Goal: Task Accomplishment & Management: Manage account settings

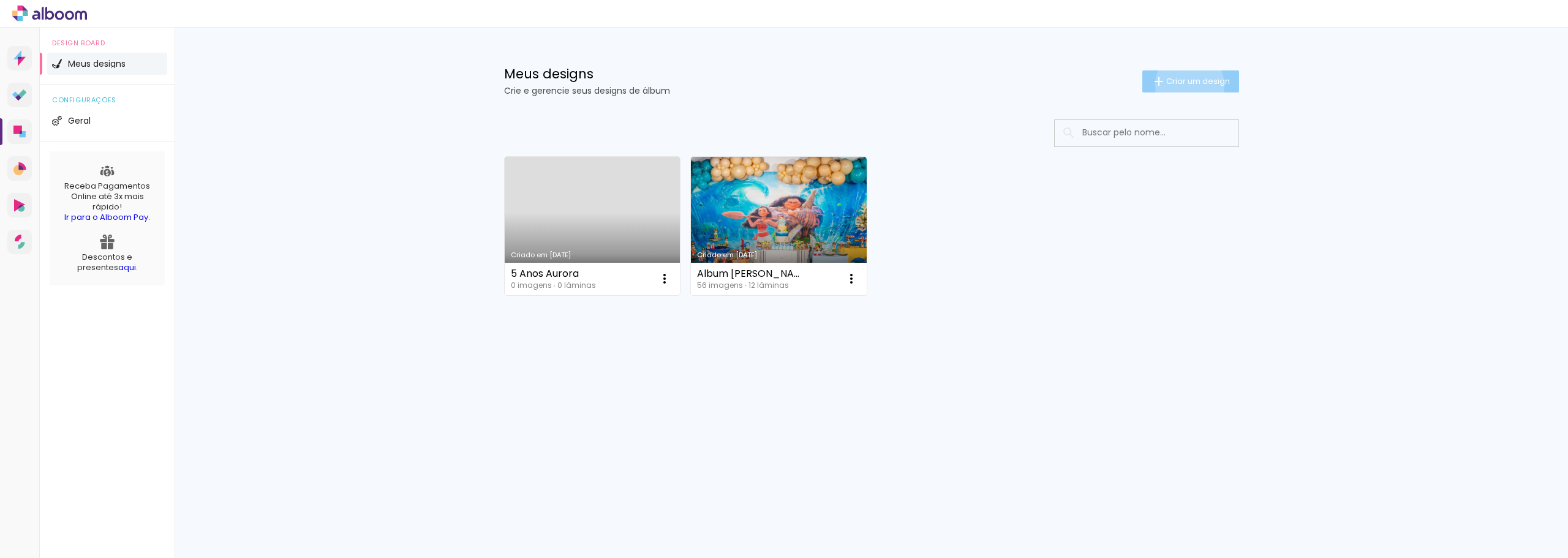
click at [1187, 84] on span "Criar um design" at bounding box center [1198, 80] width 64 height 8
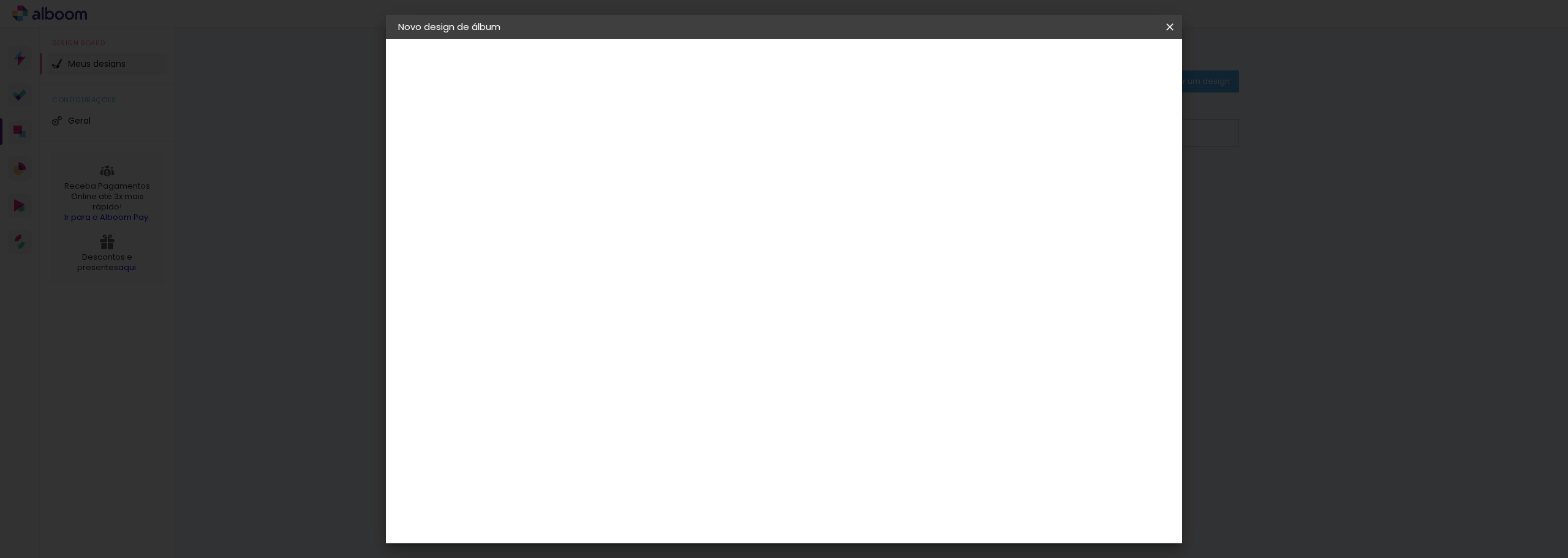
click at [598, 158] on input at bounding box center [598, 164] width 0 height 19
type input "5822825"
type paper-input "5822825"
click at [0, 0] on slot "Avançar" at bounding box center [0, 0] width 0 height 0
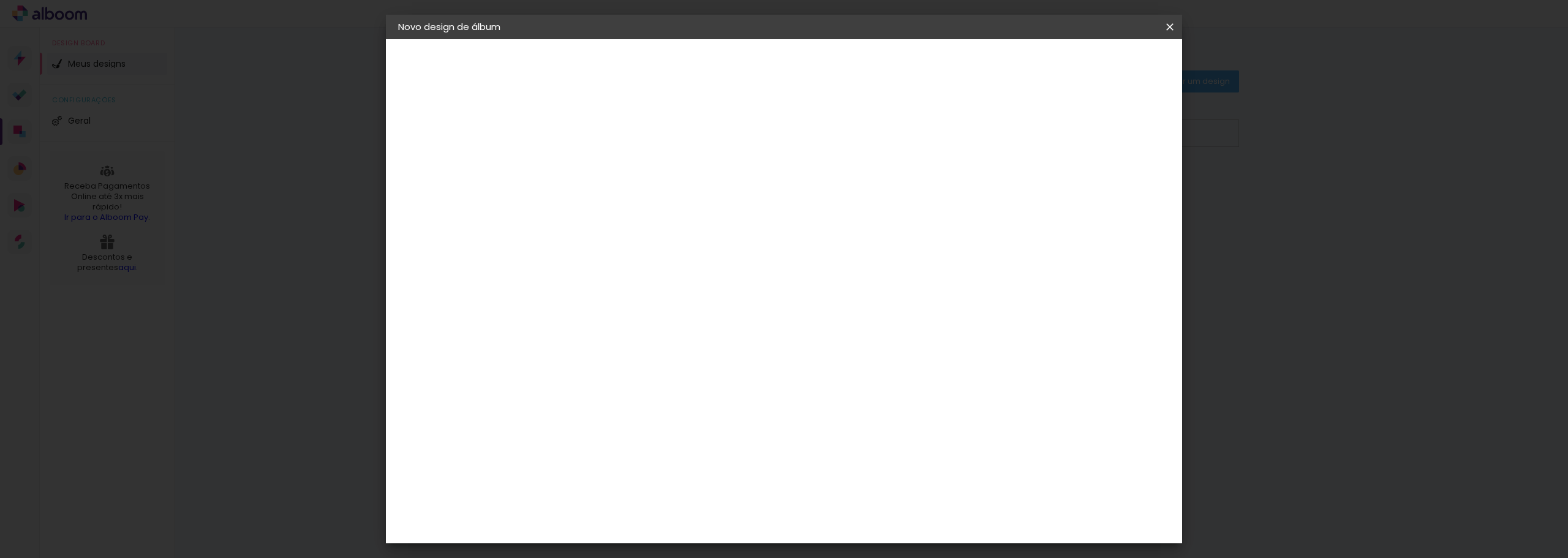
click at [666, 505] on div "Matias Encadernações" at bounding box center [628, 514] width 75 height 19
click at [0, 0] on slot "Avançar" at bounding box center [0, 0] width 0 height 0
click at [647, 207] on input "text" at bounding box center [622, 213] width 48 height 19
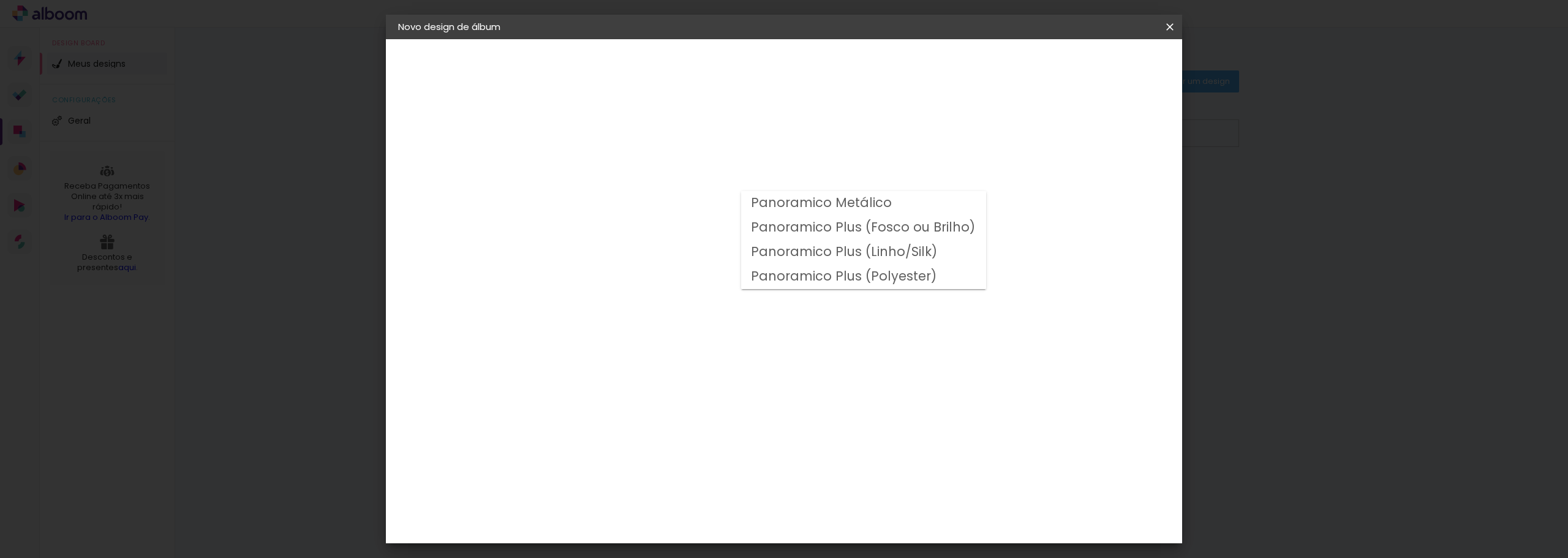
click at [0, 0] on slot "Panoramico Plus (Linho/Silk)" at bounding box center [0, 0] width 0 height 0
type input "Panoramico Plus (Linho/Silk)"
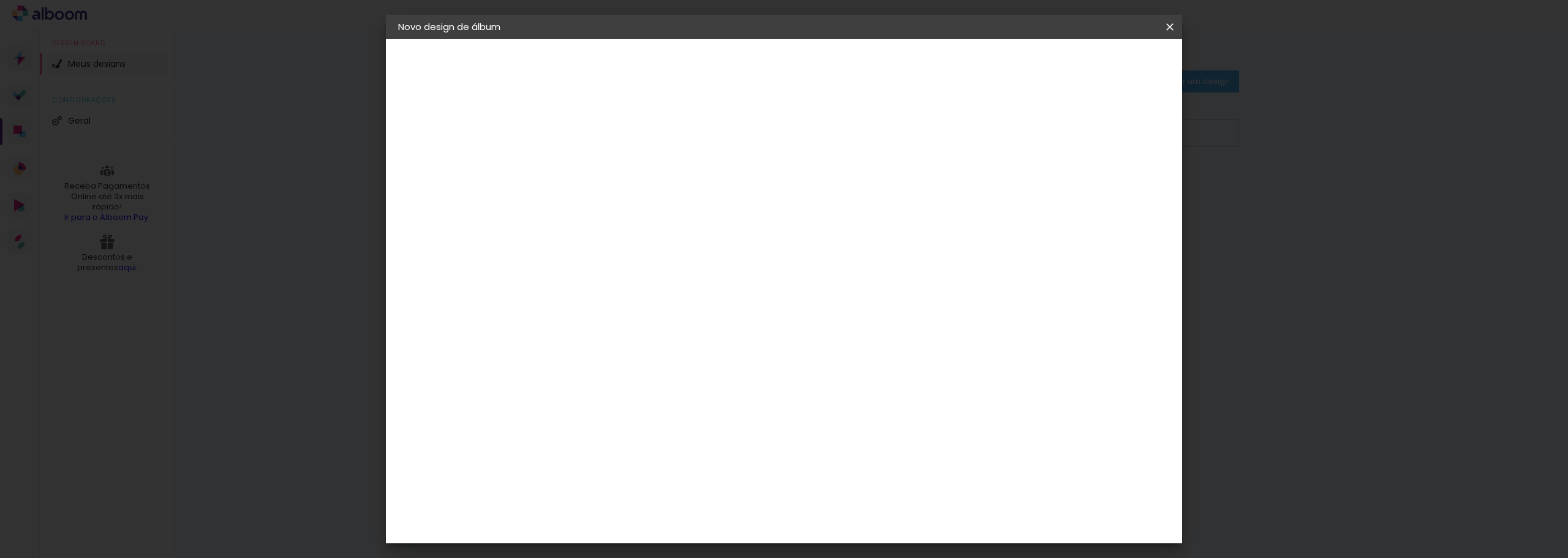
scroll to position [306, 0]
click at [799, 71] on paper-button "Avançar" at bounding box center [768, 65] width 60 height 21
click at [1023, 133] on div at bounding box center [1017, 133] width 11 height 11
type paper-checkbox "on"
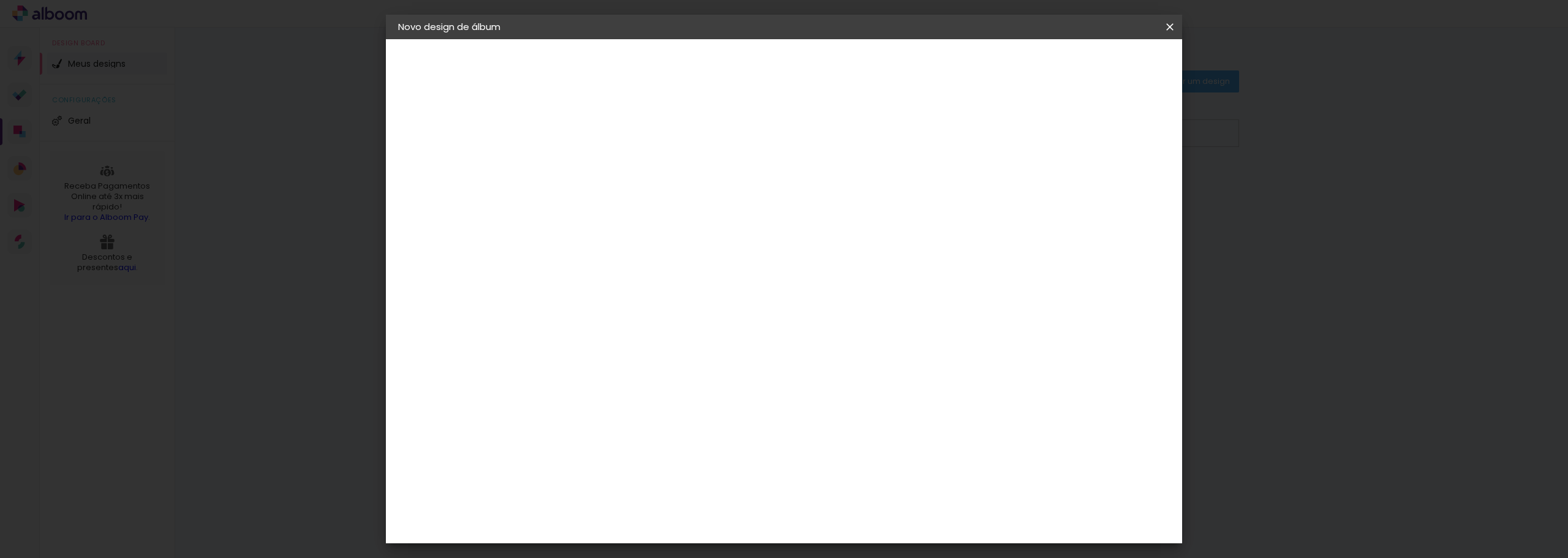
click at [1092, 62] on span "Iniciar design" at bounding box center [1064, 64] width 56 height 8
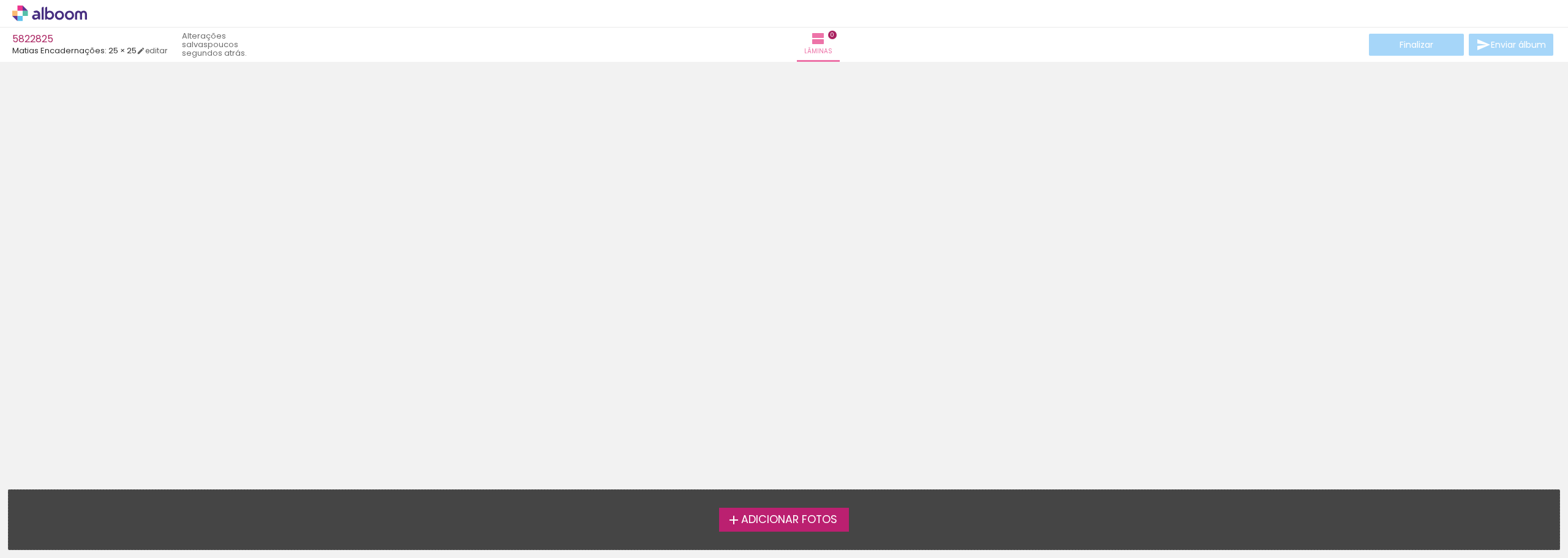
click at [825, 517] on span "Adicionar Fotos" at bounding box center [789, 520] width 96 height 11
click at [0, 0] on input "file" at bounding box center [0, 0] width 0 height 0
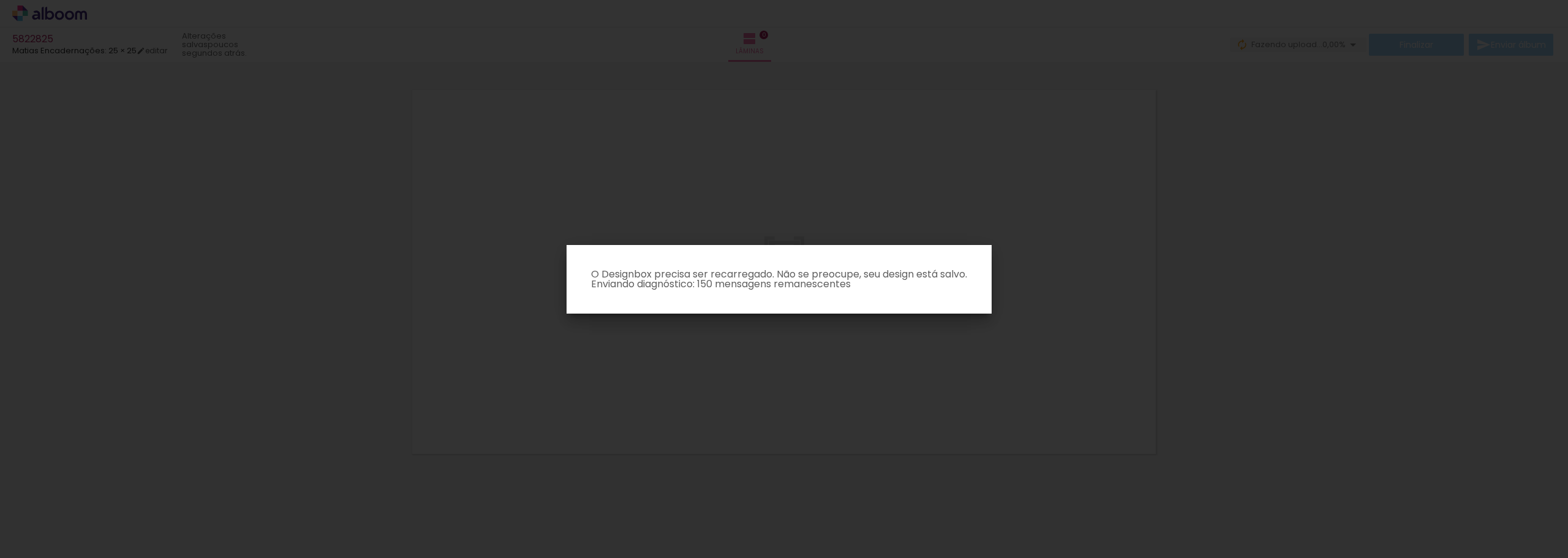
click at [895, 327] on iron-overlay-backdrop at bounding box center [784, 279] width 1568 height 558
drag, startPoint x: 1130, startPoint y: 545, endPoint x: 954, endPoint y: 494, distance: 183.2
click at [954, 494] on iron-overlay-backdrop at bounding box center [784, 279] width 1568 height 558
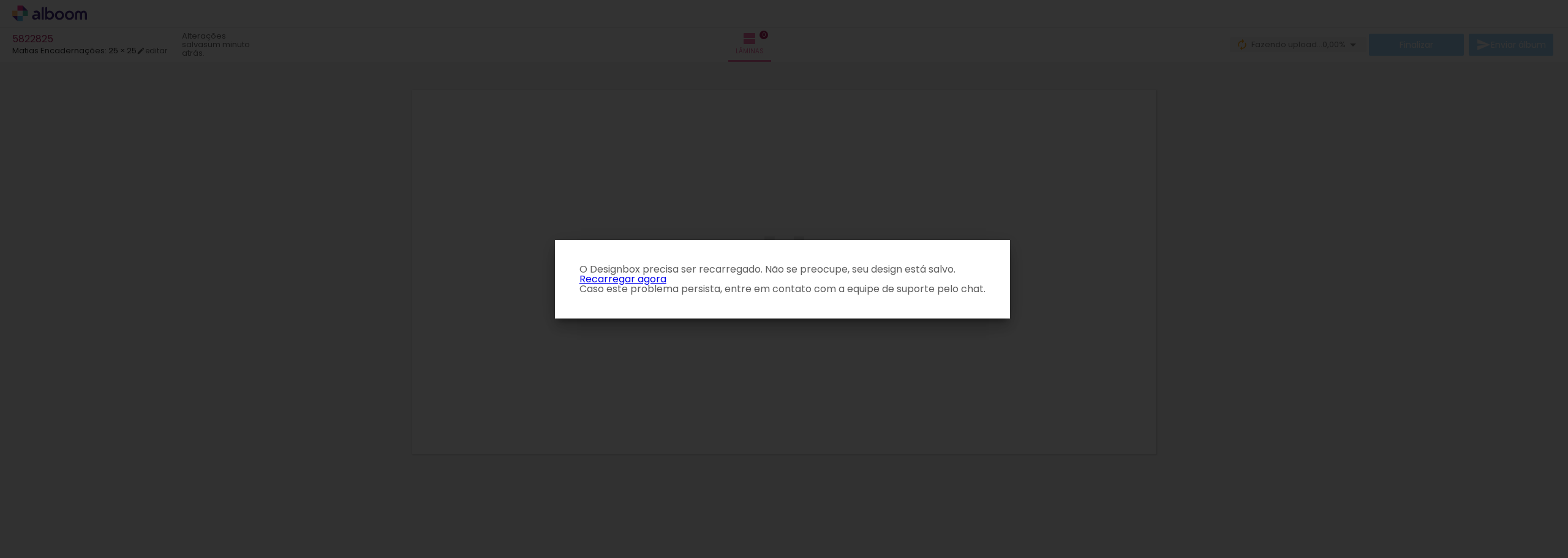
click at [649, 277] on link "Recarregar agora" at bounding box center [623, 278] width 87 height 14
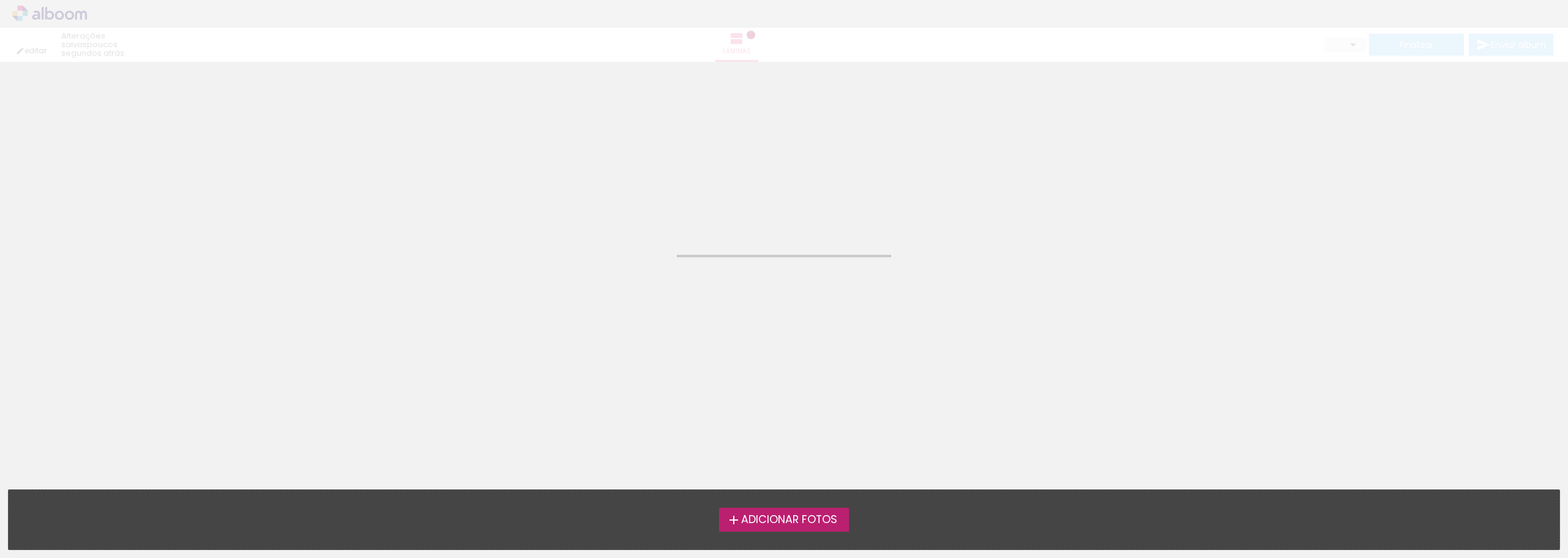
click at [806, 516] on span "Adicionar Fotos" at bounding box center [789, 520] width 96 height 11
click at [0, 0] on input "file" at bounding box center [0, 0] width 0 height 0
click at [784, 520] on span "Adicionar Fotos" at bounding box center [789, 520] width 96 height 11
click at [0, 0] on input "file" at bounding box center [0, 0] width 0 height 0
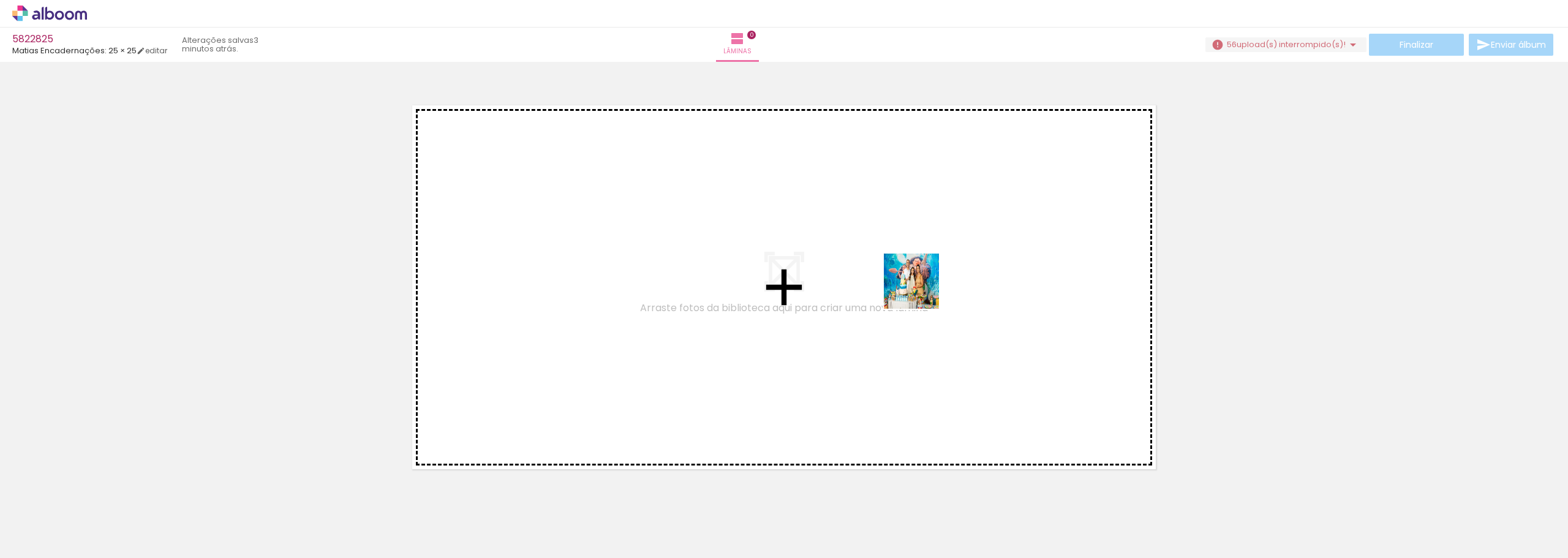
drag, startPoint x: 1088, startPoint y: 525, endPoint x: 921, endPoint y: 290, distance: 288.3
click at [921, 290] on quentale-workspace at bounding box center [784, 279] width 1568 height 558
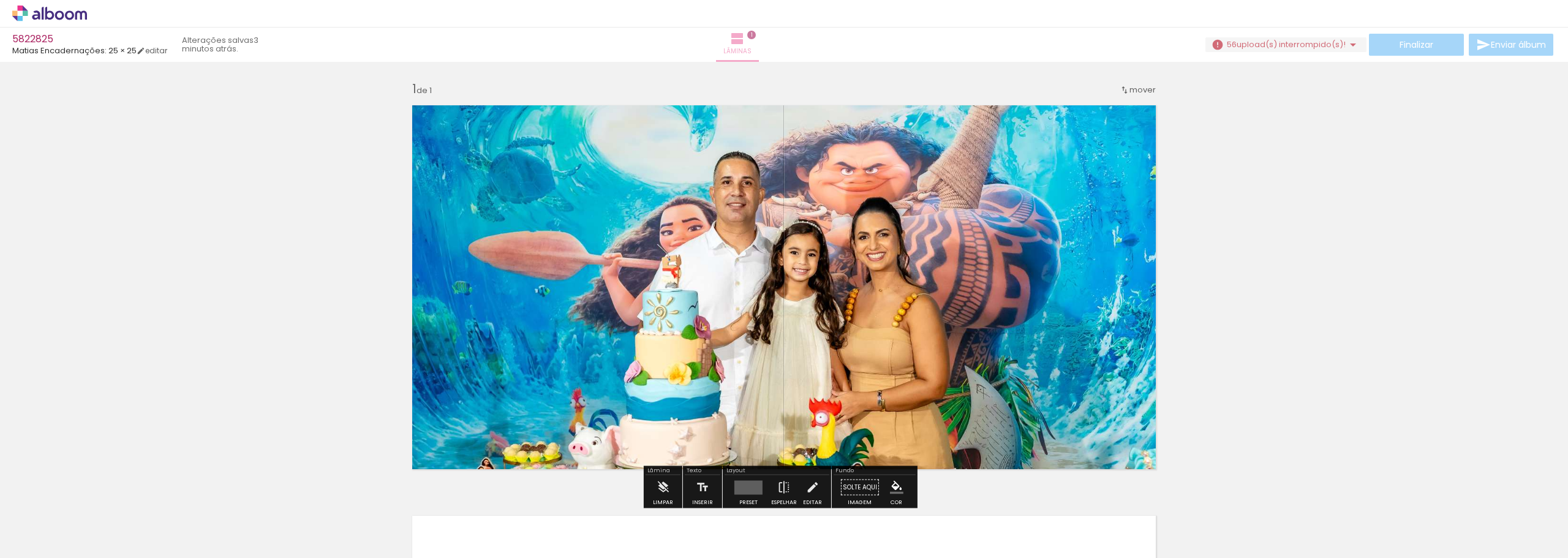
click at [745, 38] on iron-icon at bounding box center [737, 38] width 15 height 15
click at [745, 46] on iron-icon at bounding box center [737, 38] width 15 height 15
click at [745, 44] on iron-icon at bounding box center [737, 38] width 15 height 15
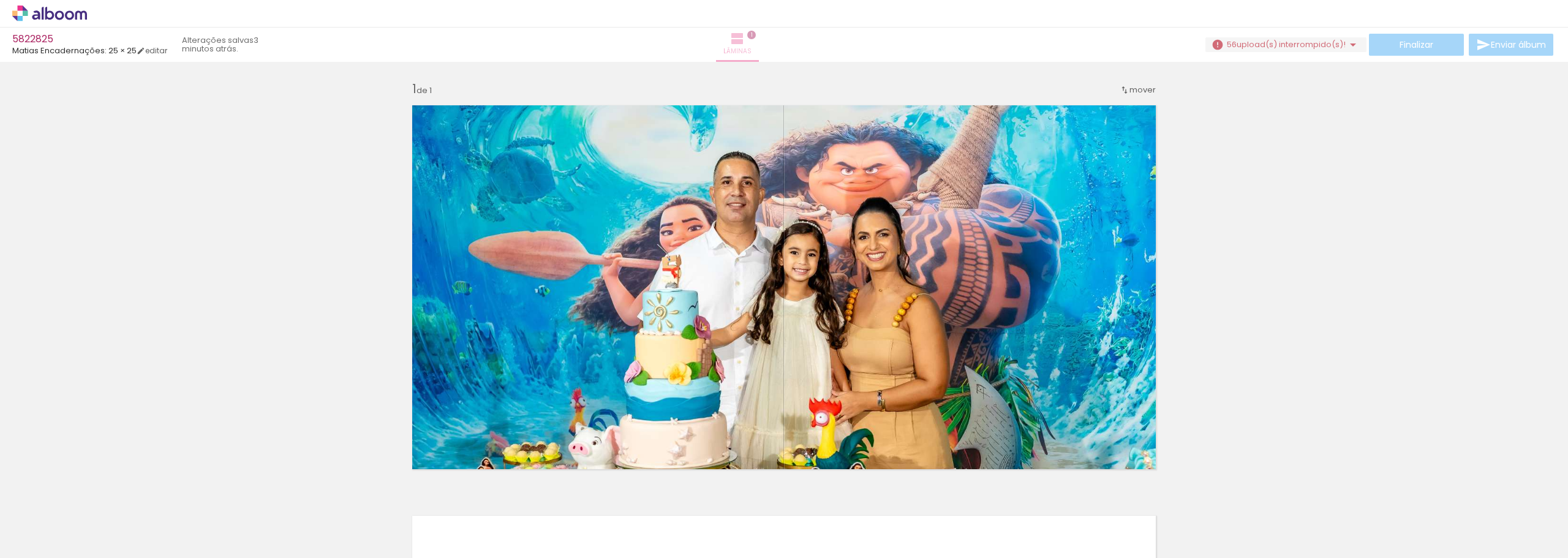
click at [745, 44] on iron-icon at bounding box center [737, 38] width 15 height 15
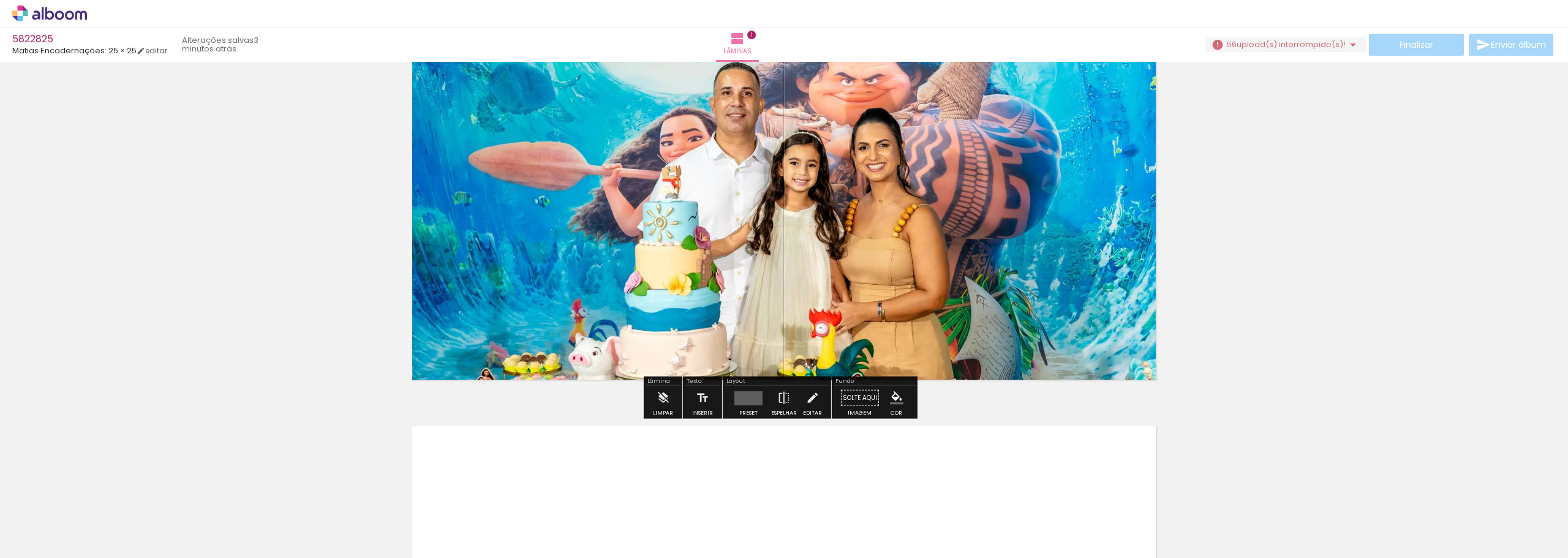
scroll to position [123, 0]
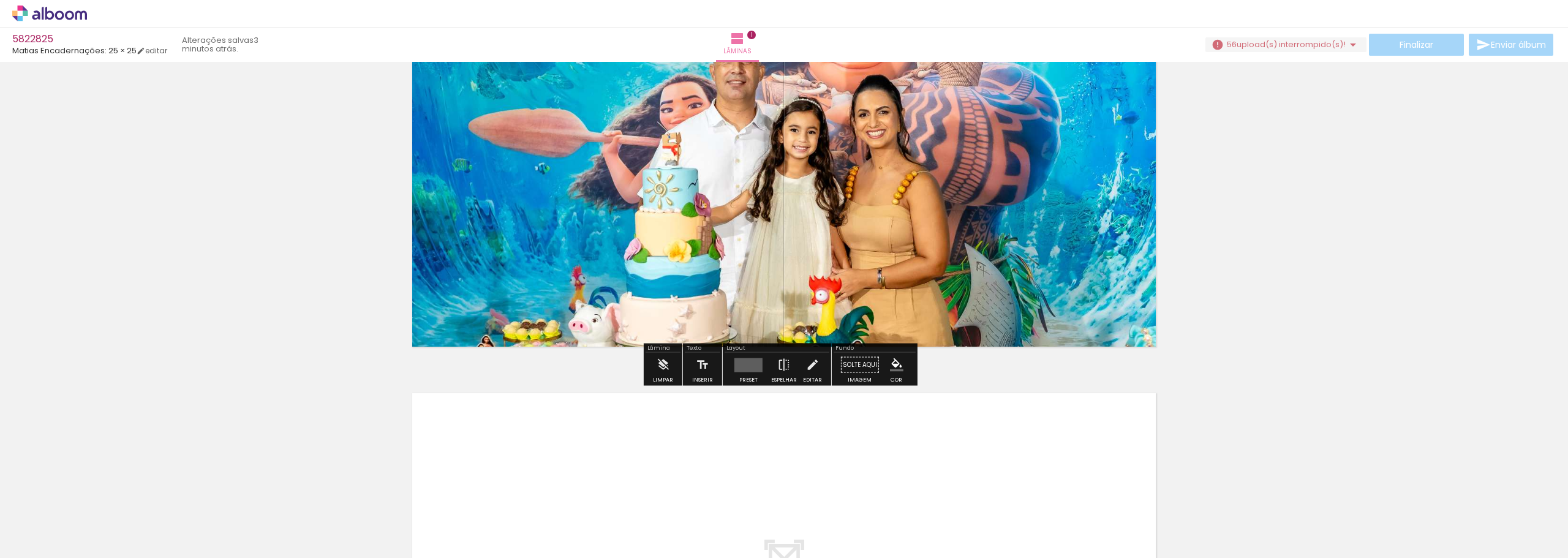
click at [865, 212] on quentale-photo at bounding box center [784, 165] width 759 height 380
click at [885, 183] on quentale-photo at bounding box center [784, 165] width 759 height 380
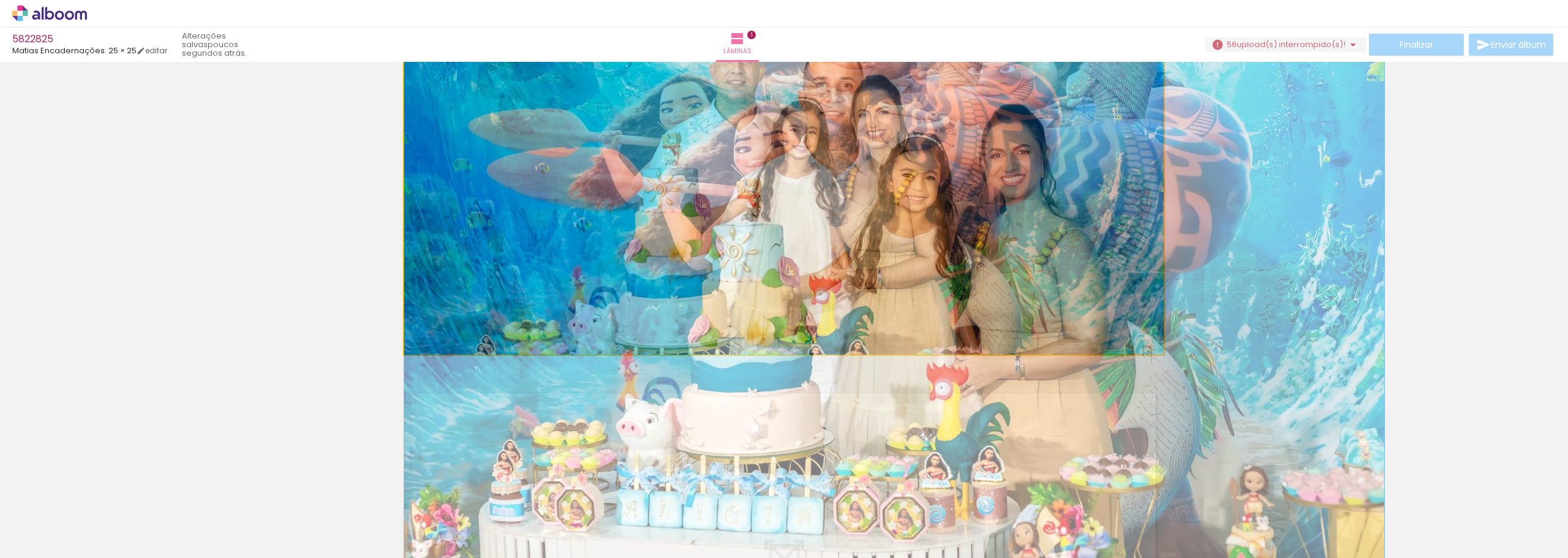
click at [886, 181] on quentale-photo at bounding box center [784, 165] width 759 height 380
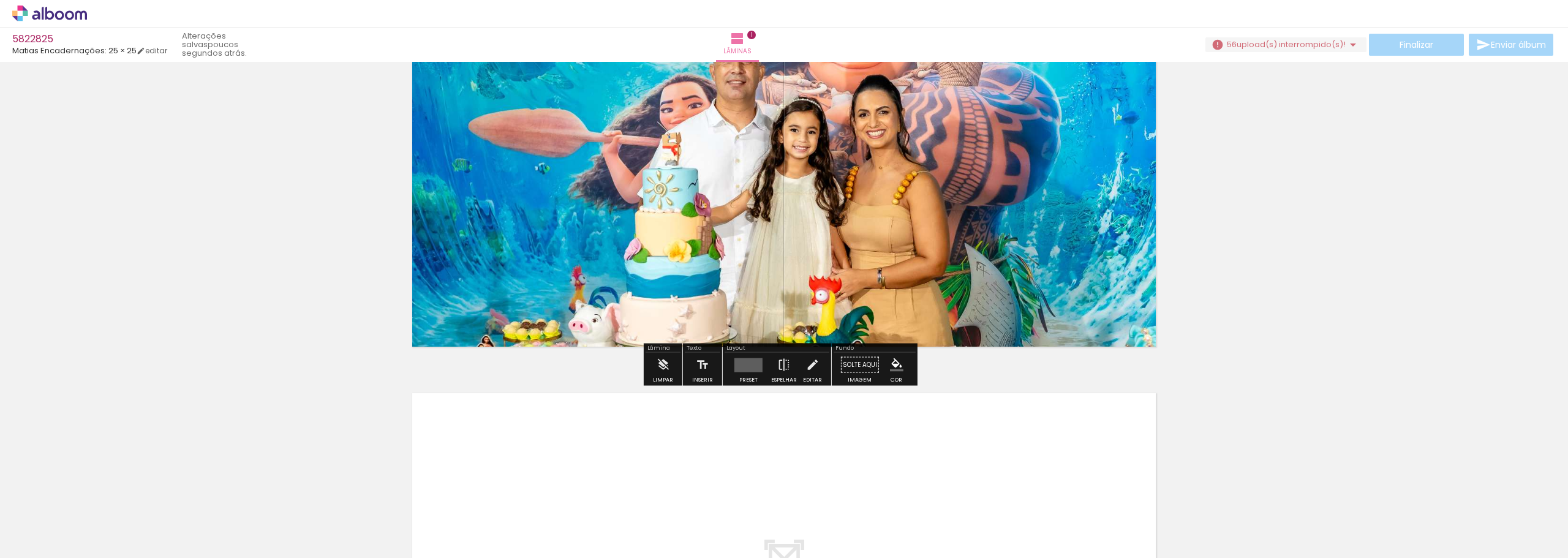
click at [1294, 43] on span "upload(s) interrompido(s)!" at bounding box center [1291, 44] width 109 height 12
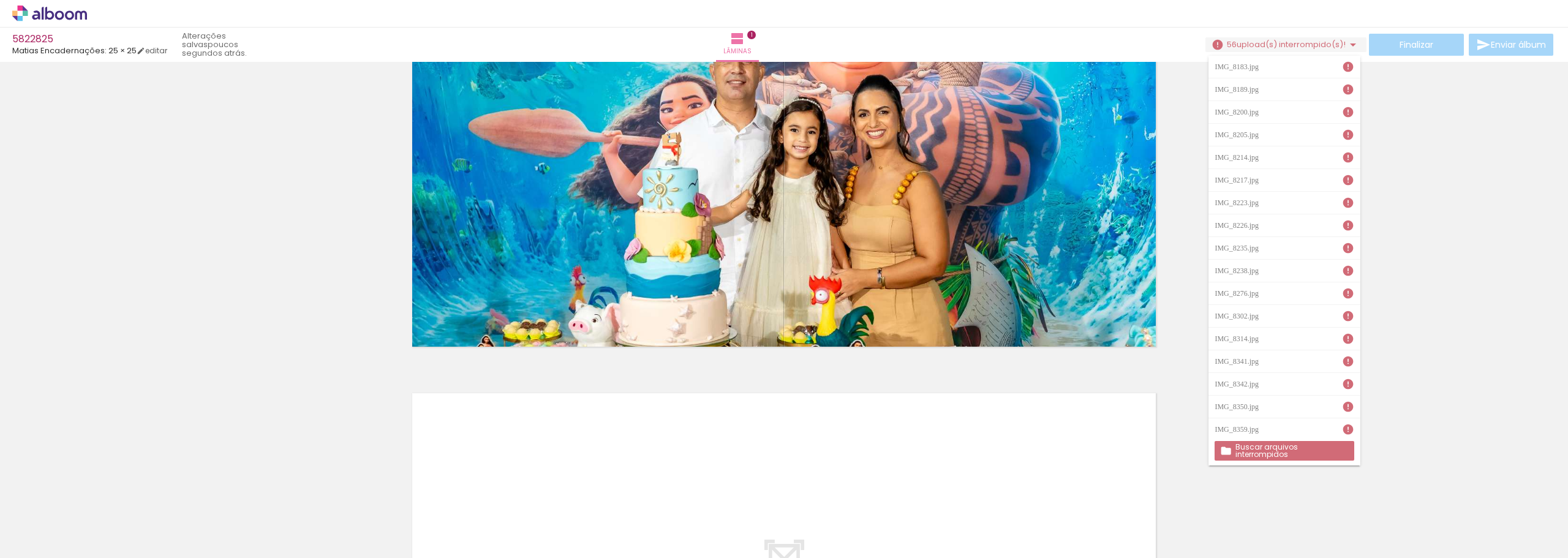
click at [0, 0] on slot "Buscar arquivos interrompidos" at bounding box center [0, 0] width 0 height 0
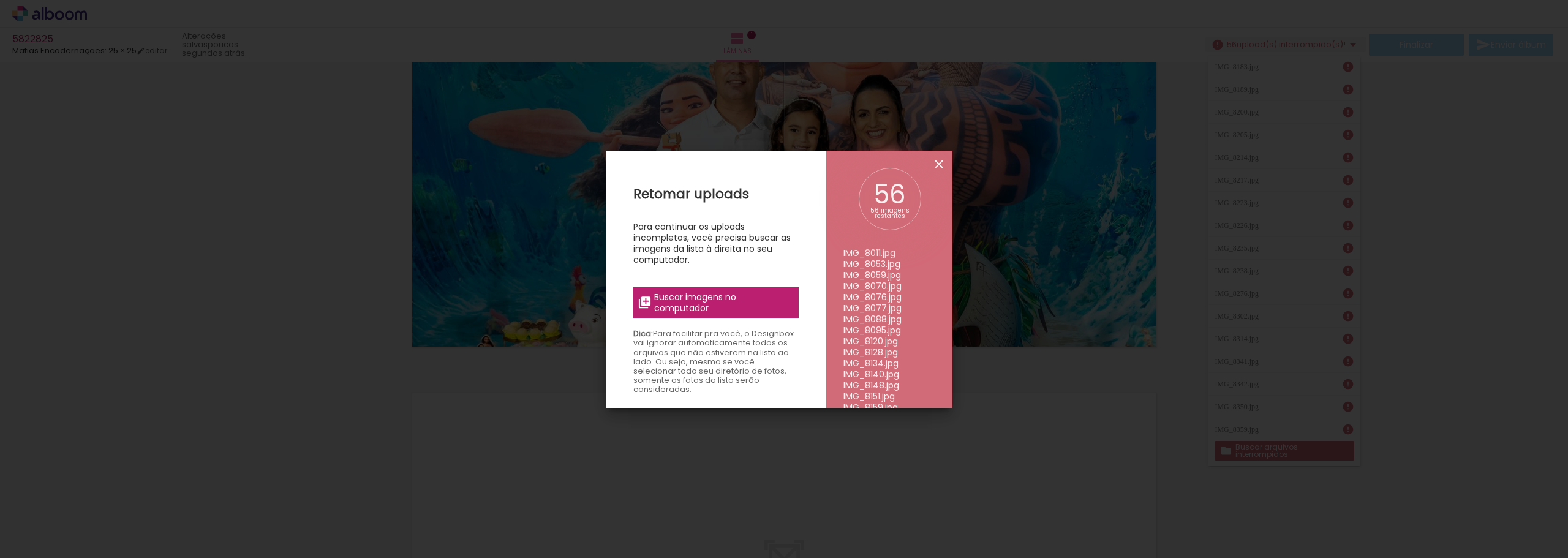
click at [940, 160] on iron-icon at bounding box center [940, 164] width 15 height 15
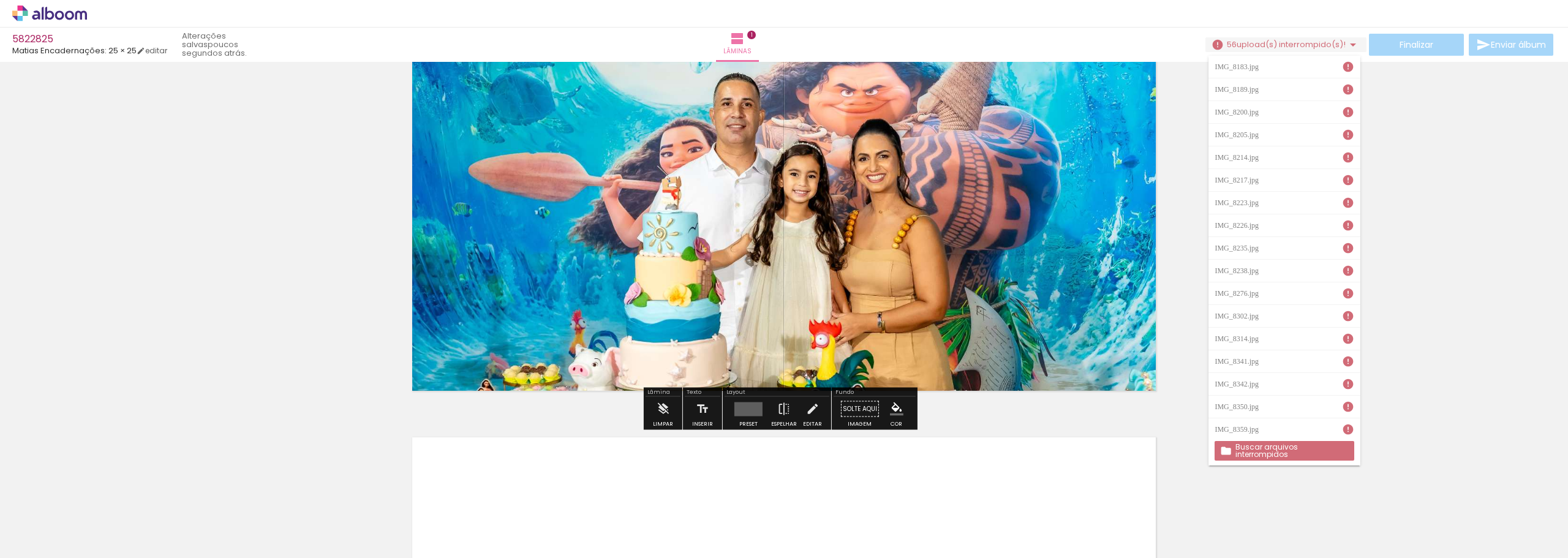
scroll to position [0, 0]
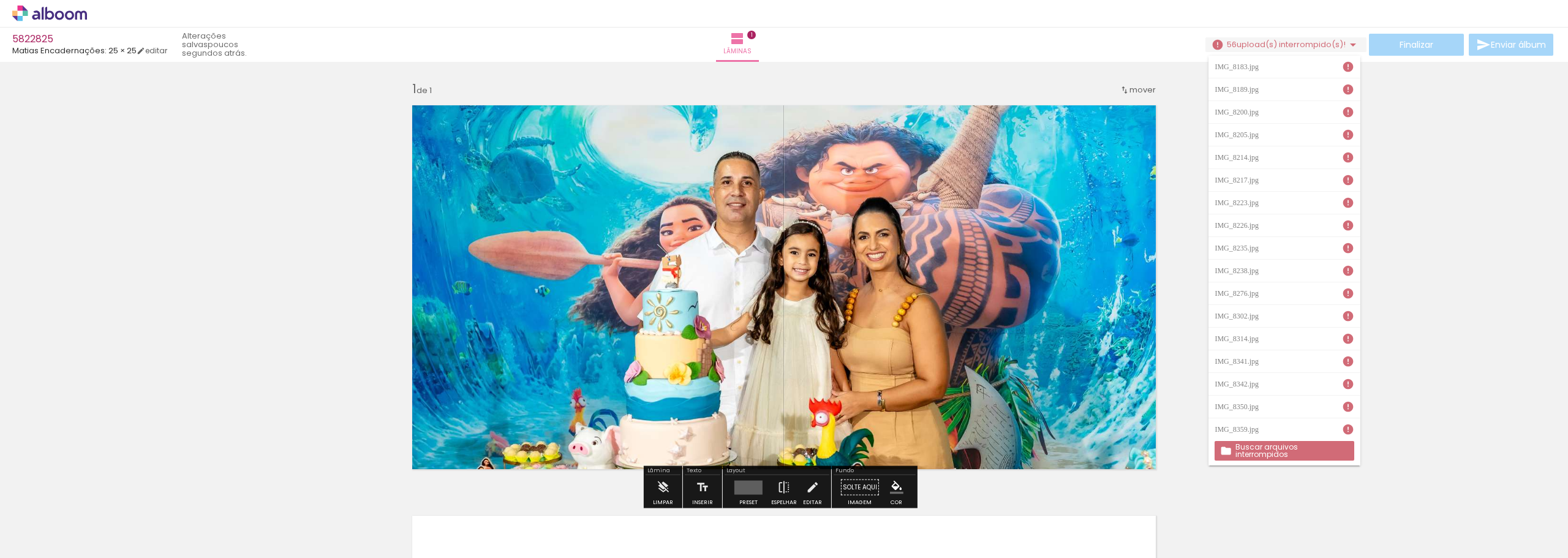
click at [1429, 207] on div "Inserir lâmina 1 de 1" at bounding box center [784, 477] width 1568 height 821
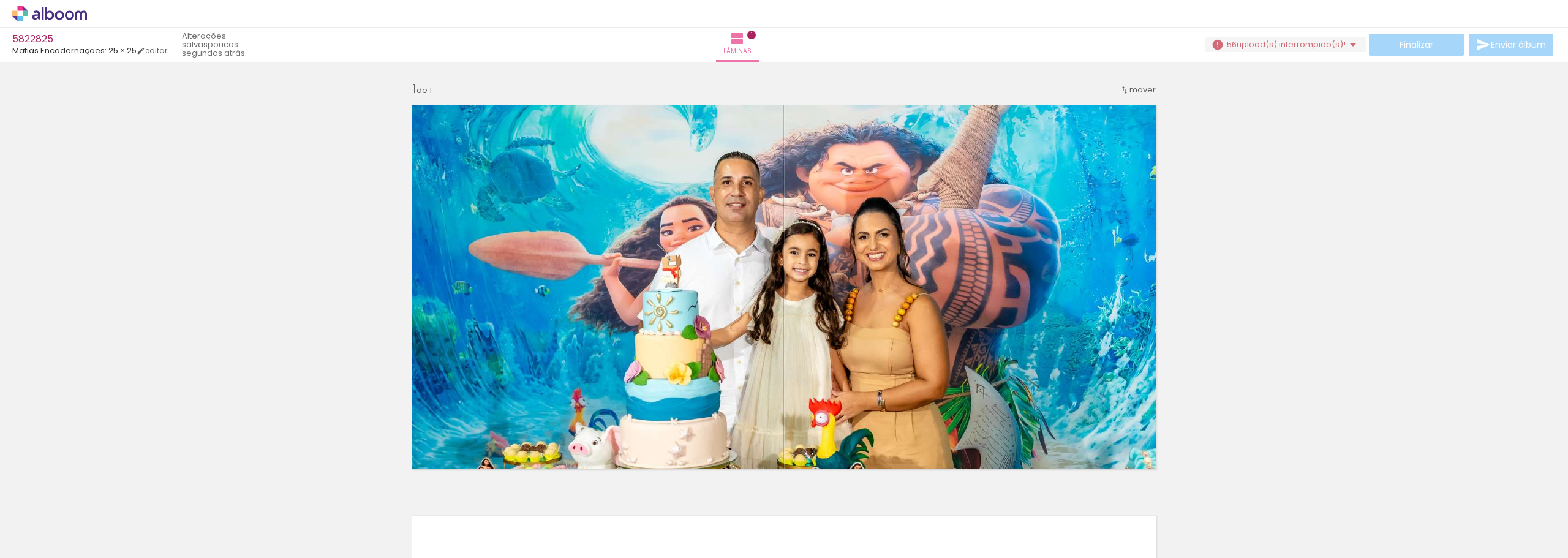
click at [54, 14] on icon at bounding box center [49, 13] width 75 height 16
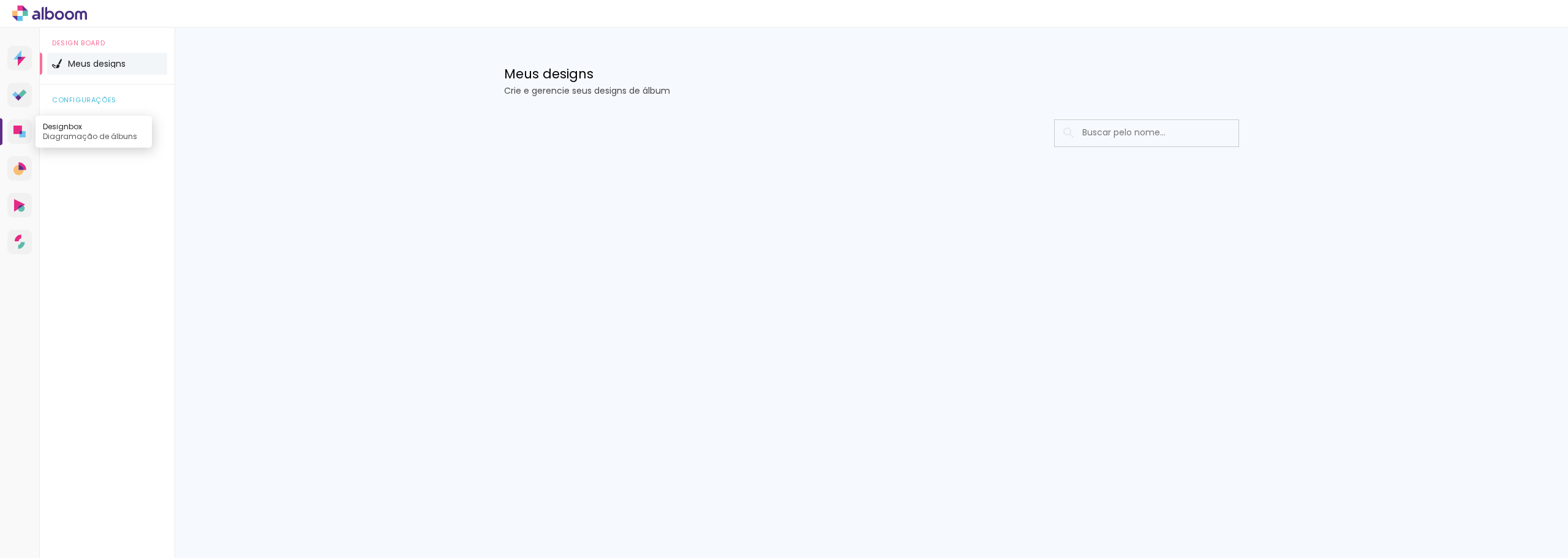
click at [21, 131] on icon at bounding box center [17, 129] width 8 height 8
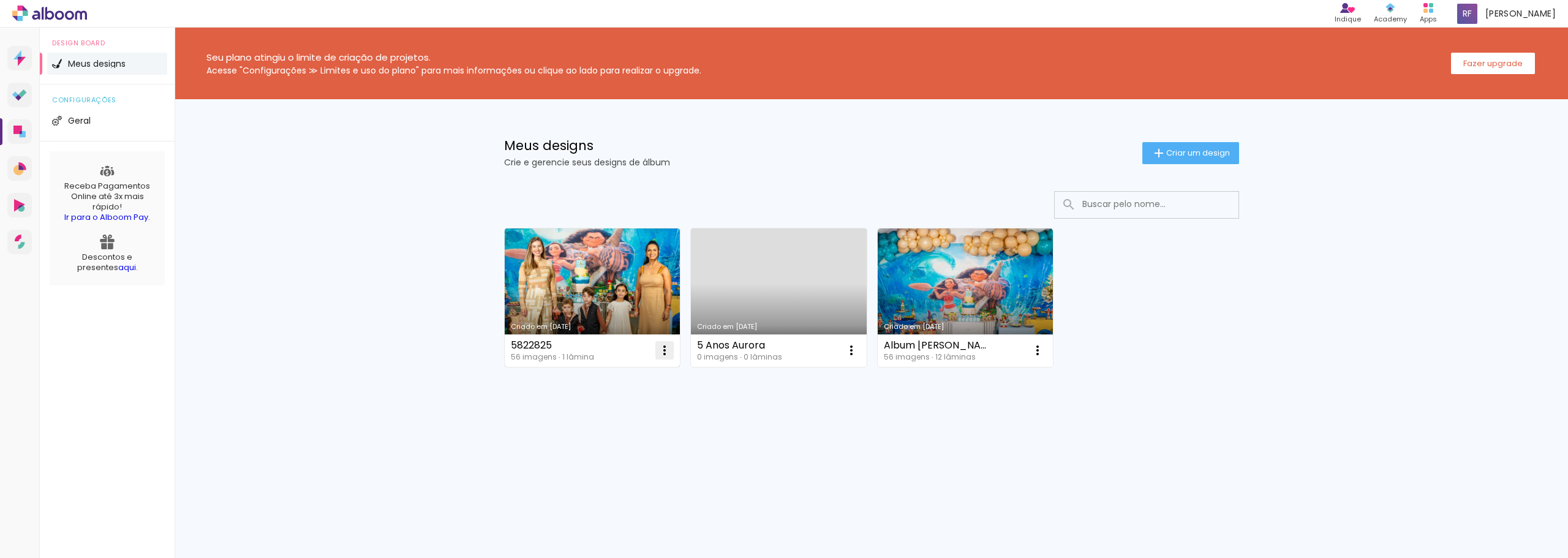
click at [664, 348] on iron-icon at bounding box center [665, 350] width 15 height 15
click at [624, 429] on paper-item "Excluir" at bounding box center [616, 431] width 121 height 25
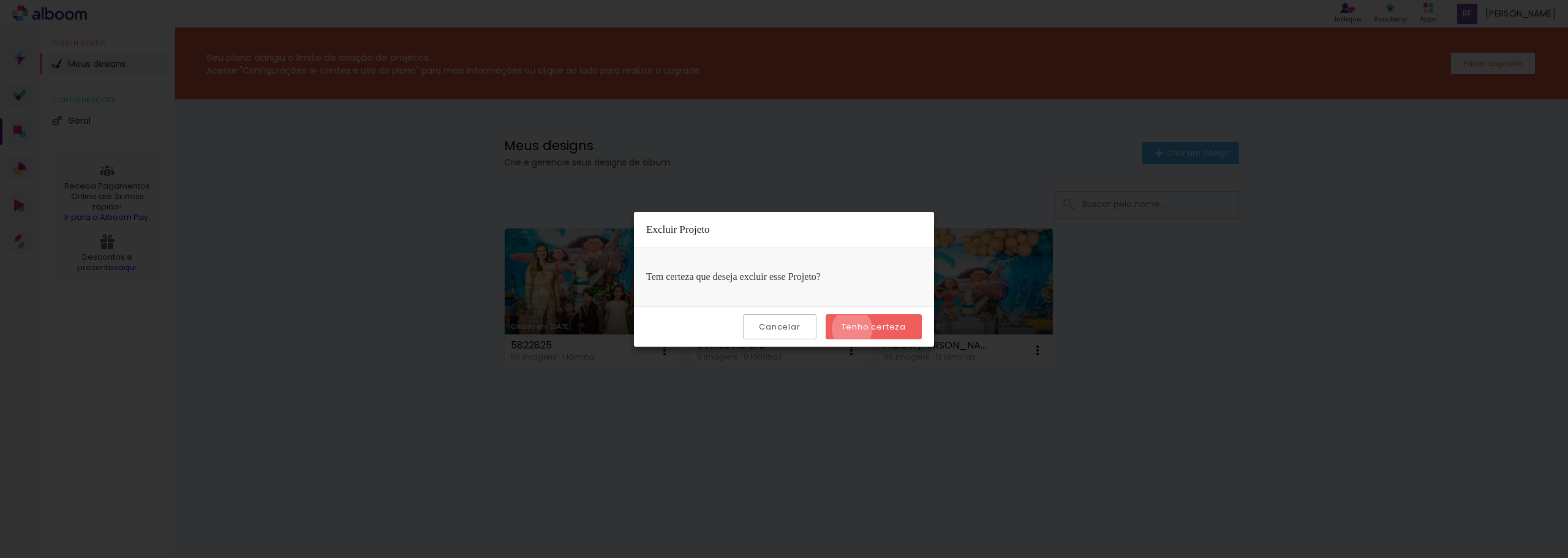
click at [0, 0] on slot "Tenho certeza" at bounding box center [0, 0] width 0 height 0
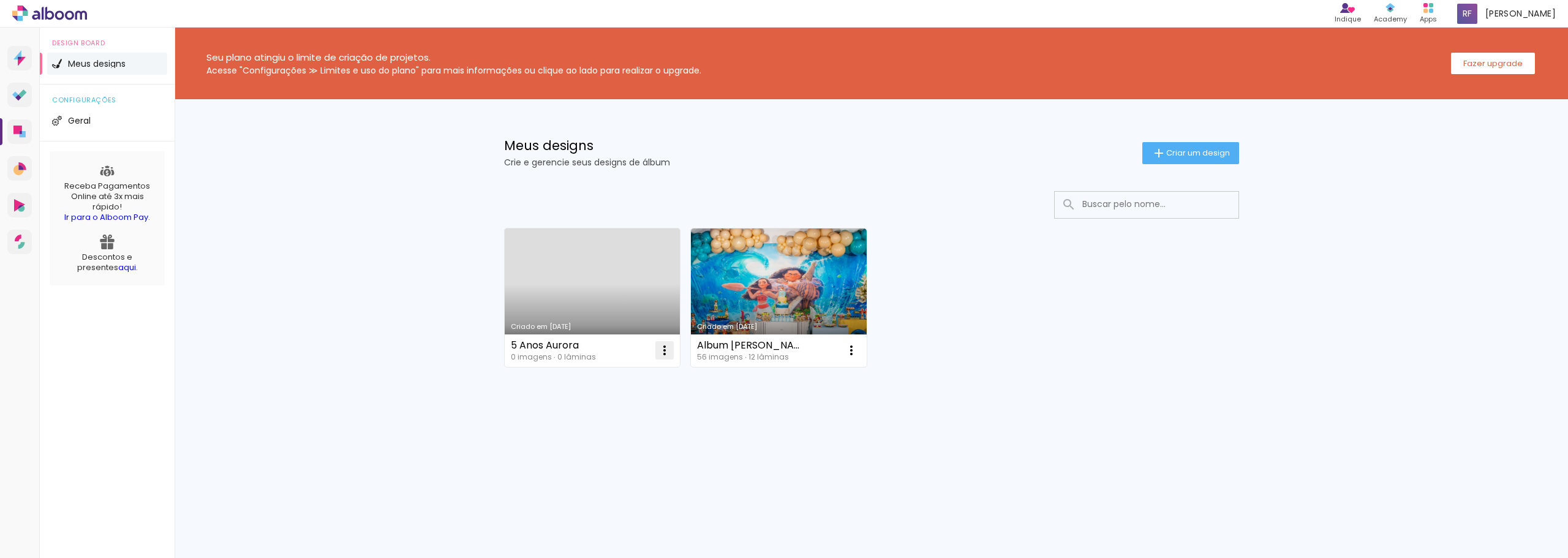
click at [665, 349] on iron-icon at bounding box center [665, 350] width 15 height 15
click at [604, 435] on span "Excluir" at bounding box center [596, 431] width 27 height 8
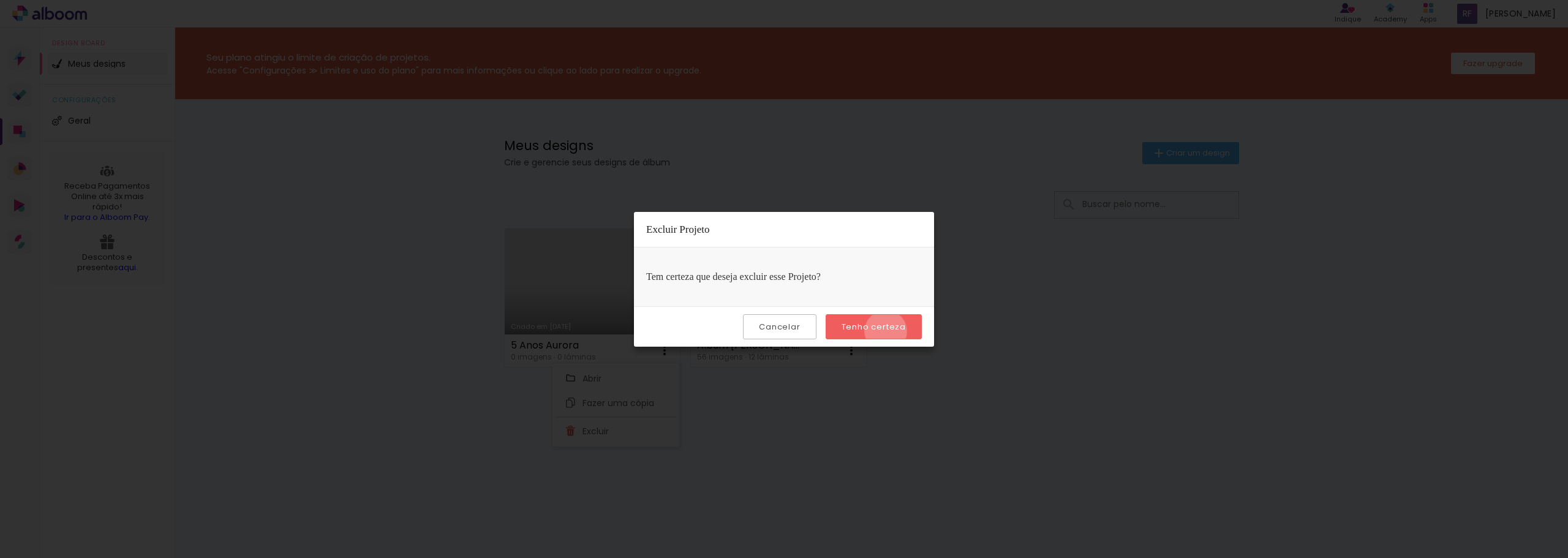
click at [0, 0] on slot "Tenho certeza" at bounding box center [0, 0] width 0 height 0
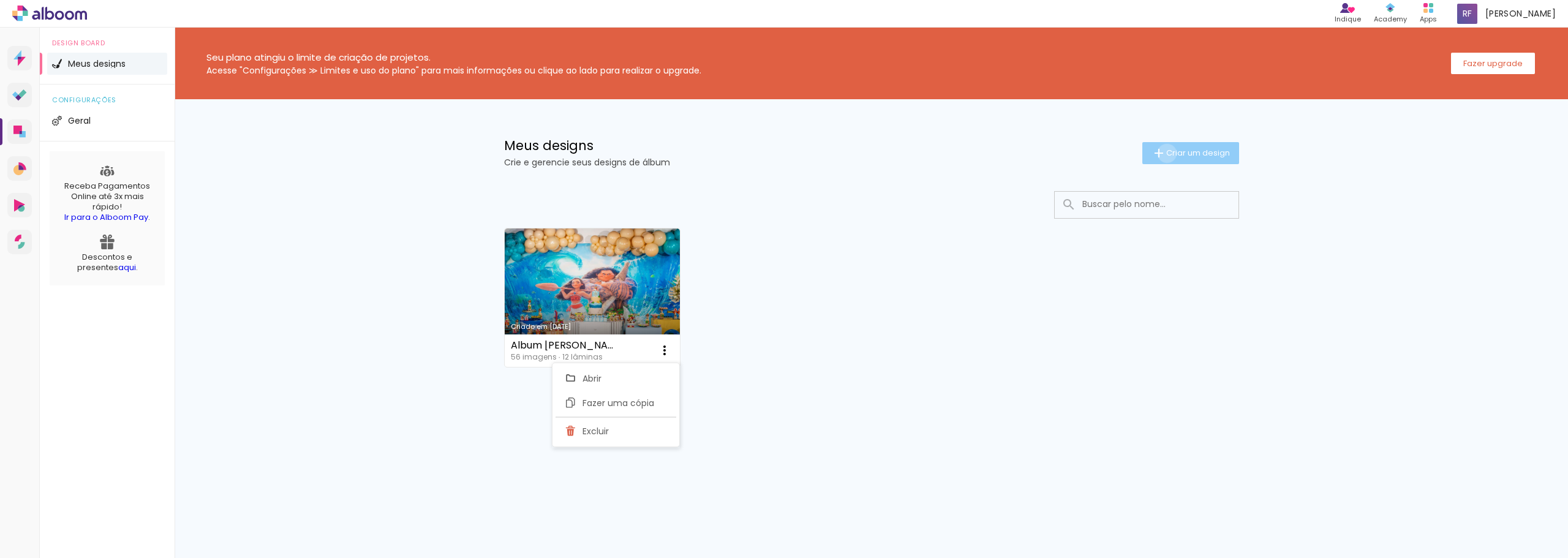
click at [1166, 153] on span "Criar um design" at bounding box center [1198, 153] width 64 height 8
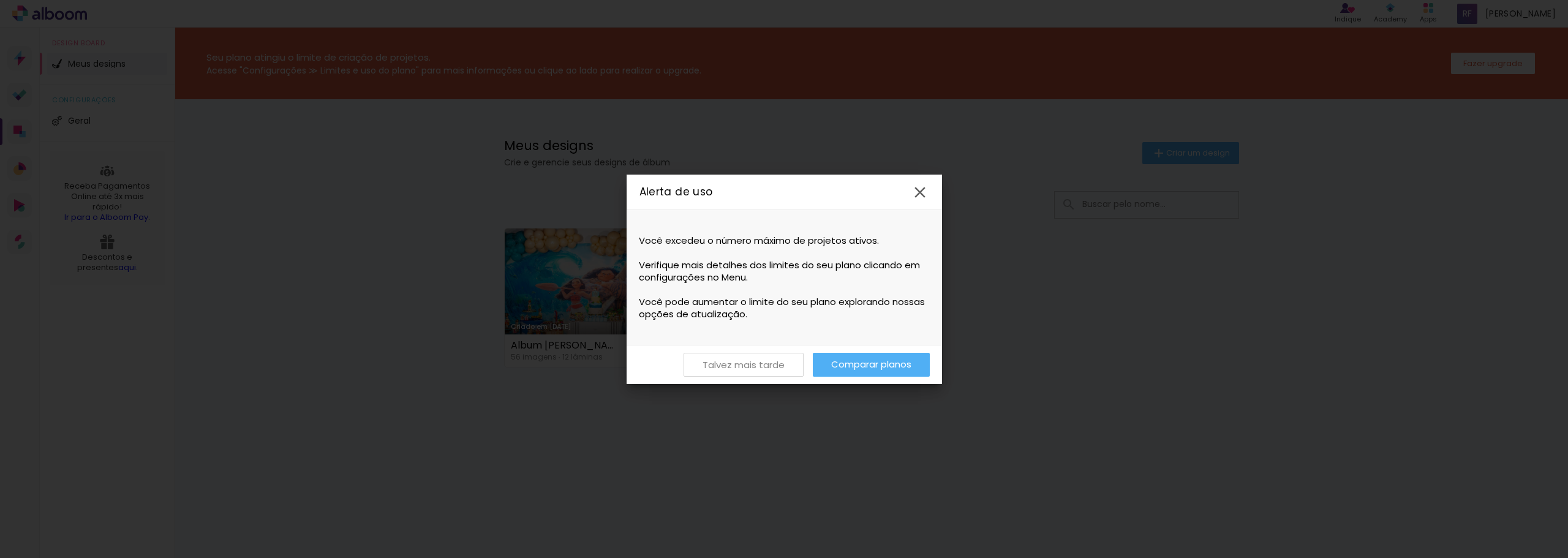
click at [0, 0] on slot "Talvez mais tarde" at bounding box center [0, 0] width 0 height 0
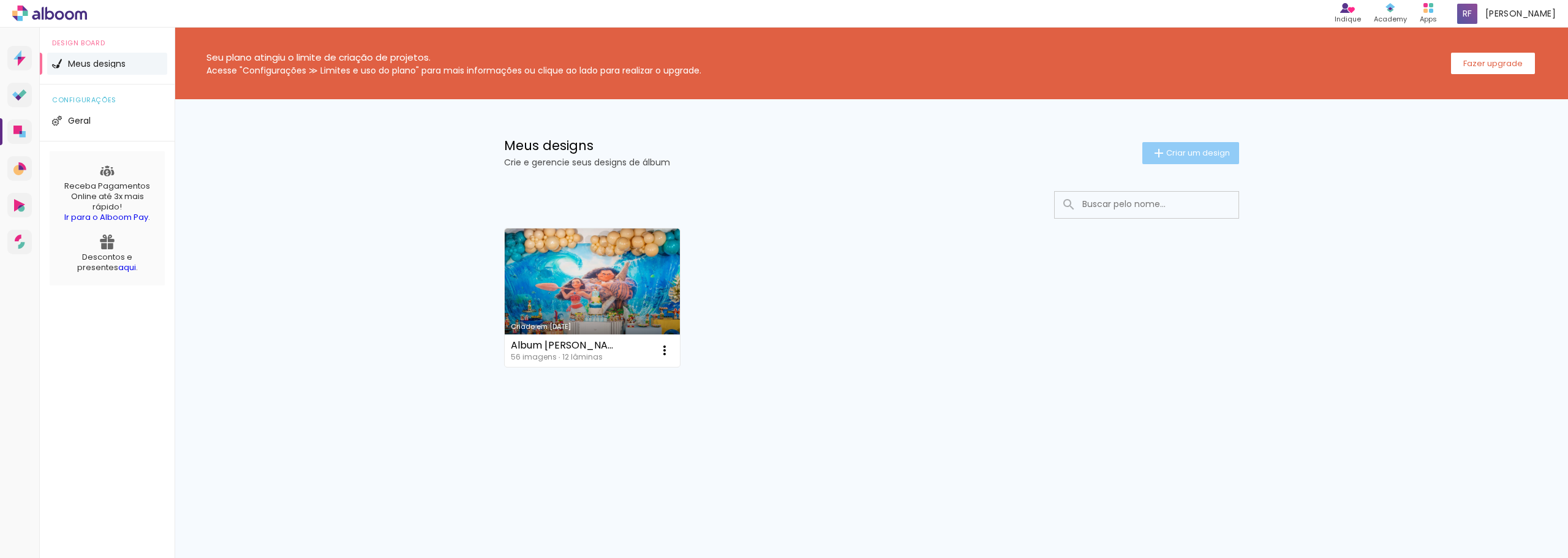
click at [1155, 155] on iron-icon at bounding box center [1159, 153] width 15 height 15
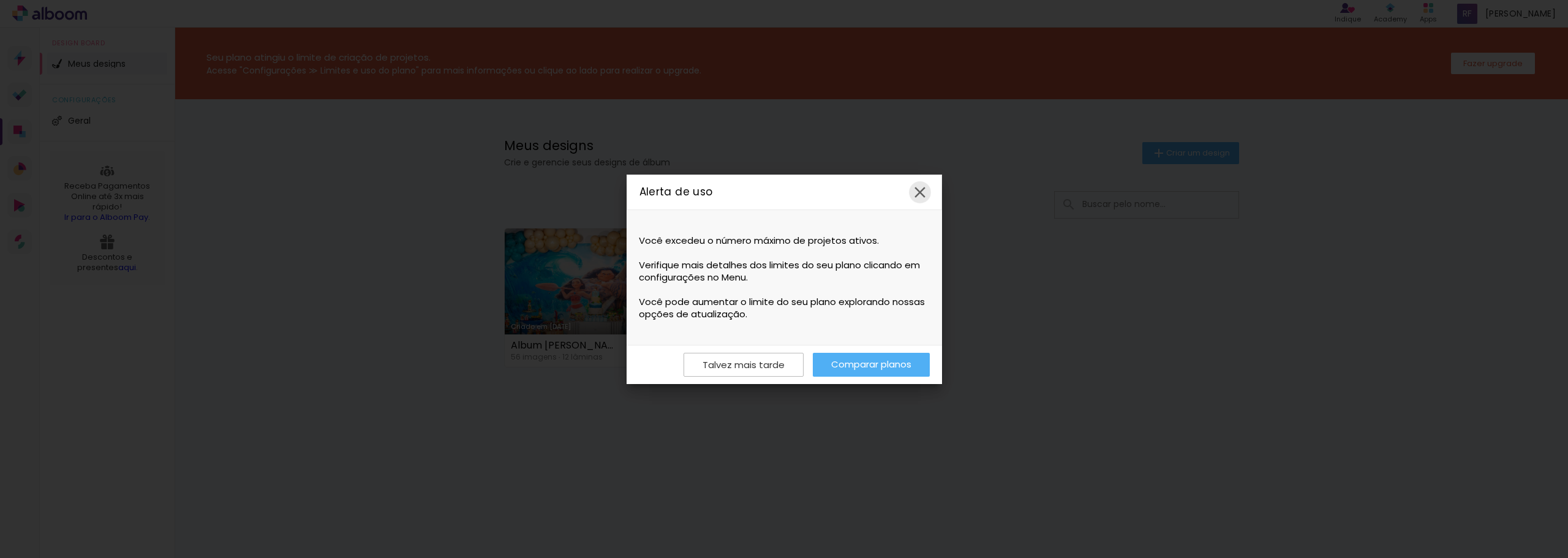
click at [914, 192] on iron-icon at bounding box center [920, 192] width 18 height 18
